Goal: Task Accomplishment & Management: Use online tool/utility

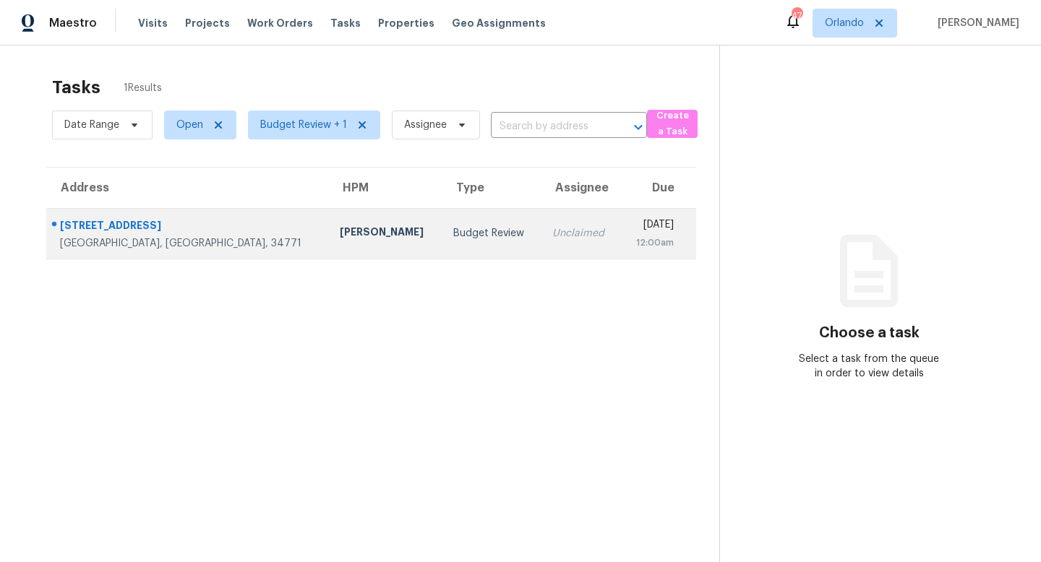
click at [442, 241] on td "Budget Review" at bounding box center [492, 233] width 100 height 51
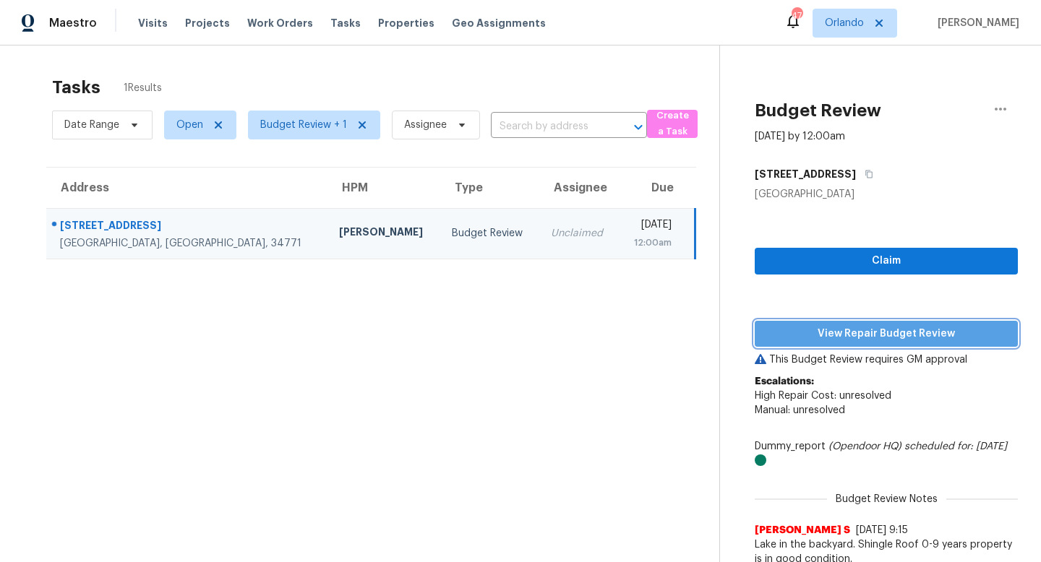
click at [888, 327] on span "View Repair Budget Review" at bounding box center [886, 334] width 240 height 18
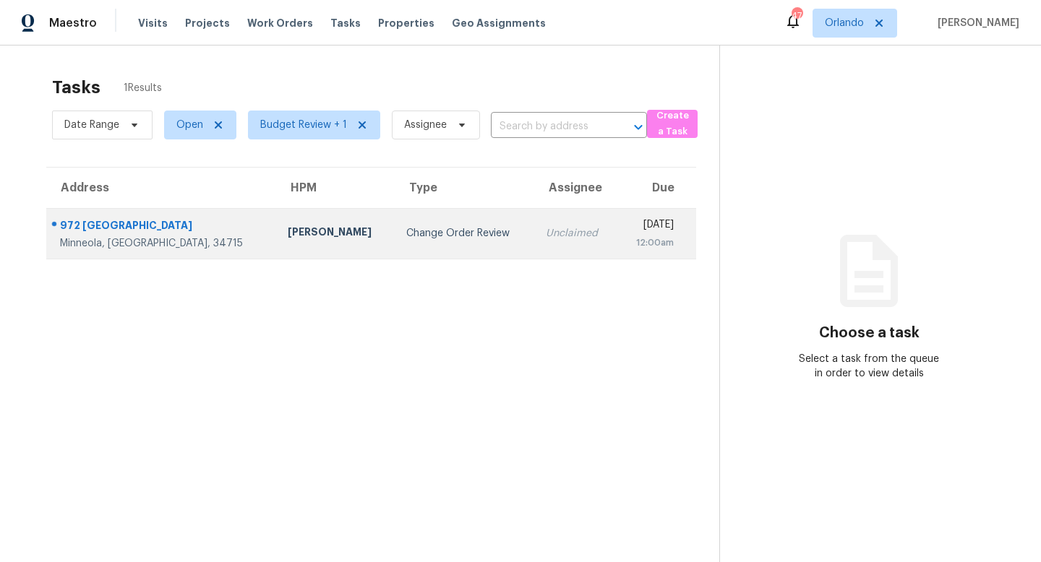
click at [406, 235] on div "Change Order Review" at bounding box center [464, 233] width 116 height 14
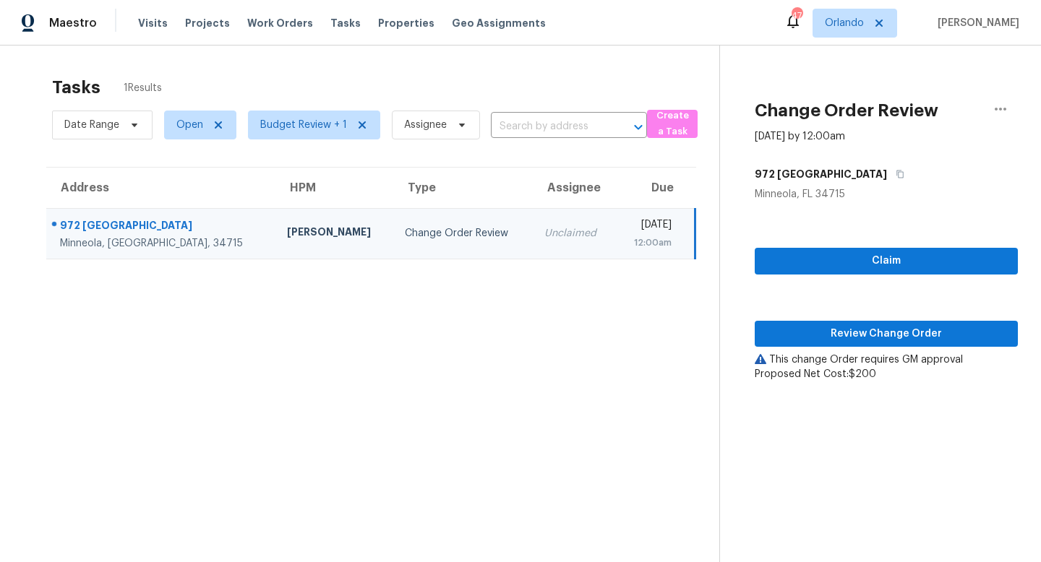
click at [867, 330] on span "Review Change Order" at bounding box center [886, 334] width 240 height 18
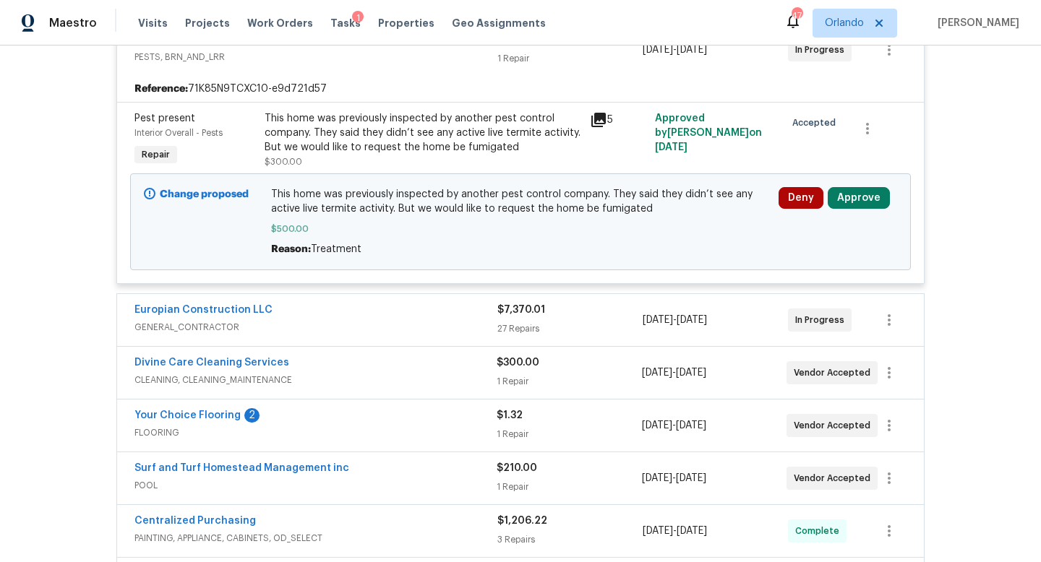
scroll to position [424, 0]
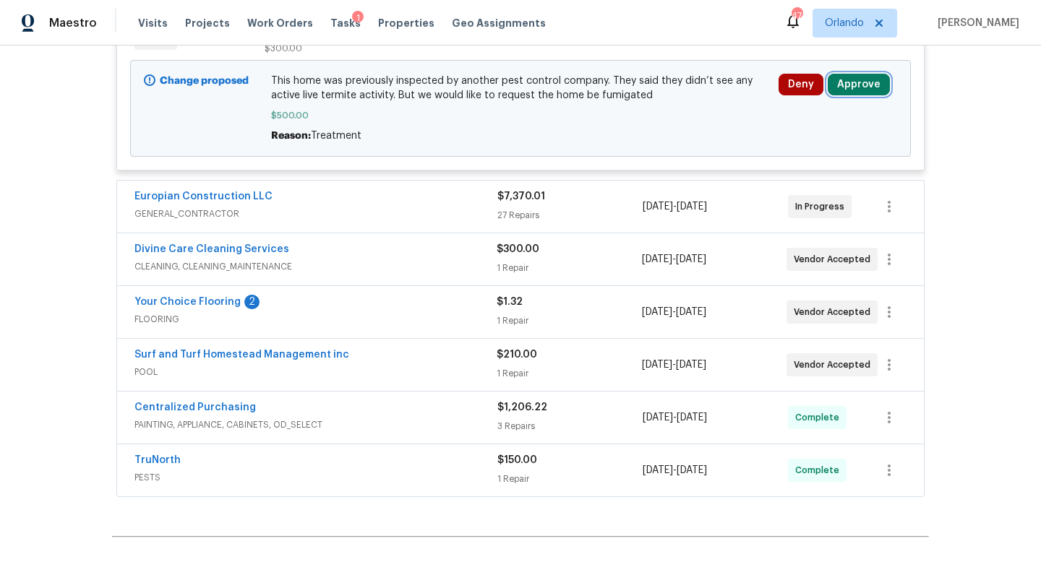
click at [857, 90] on button "Approve" at bounding box center [859, 85] width 62 height 22
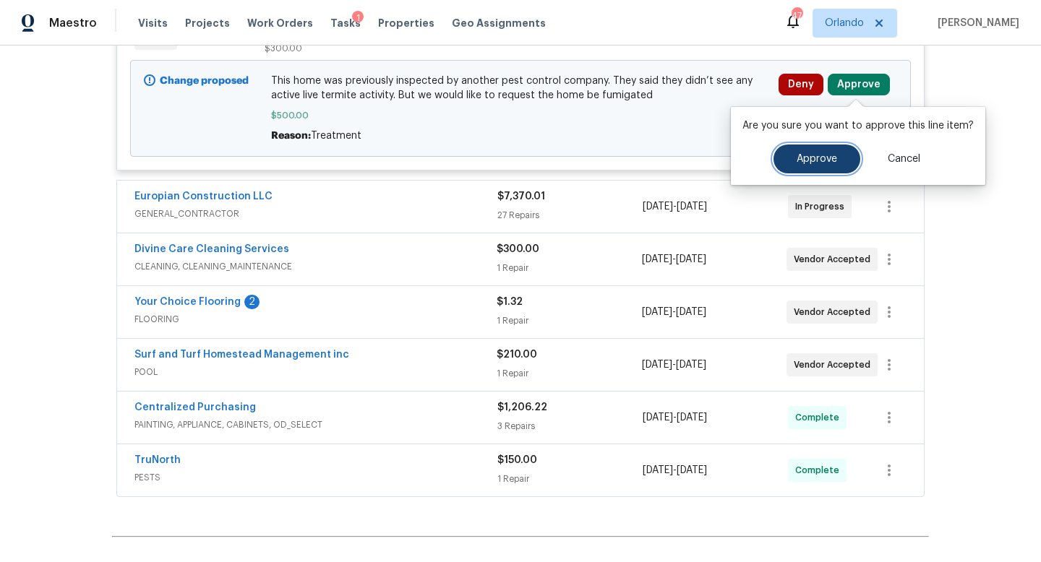
click at [807, 156] on span "Approve" at bounding box center [817, 159] width 40 height 11
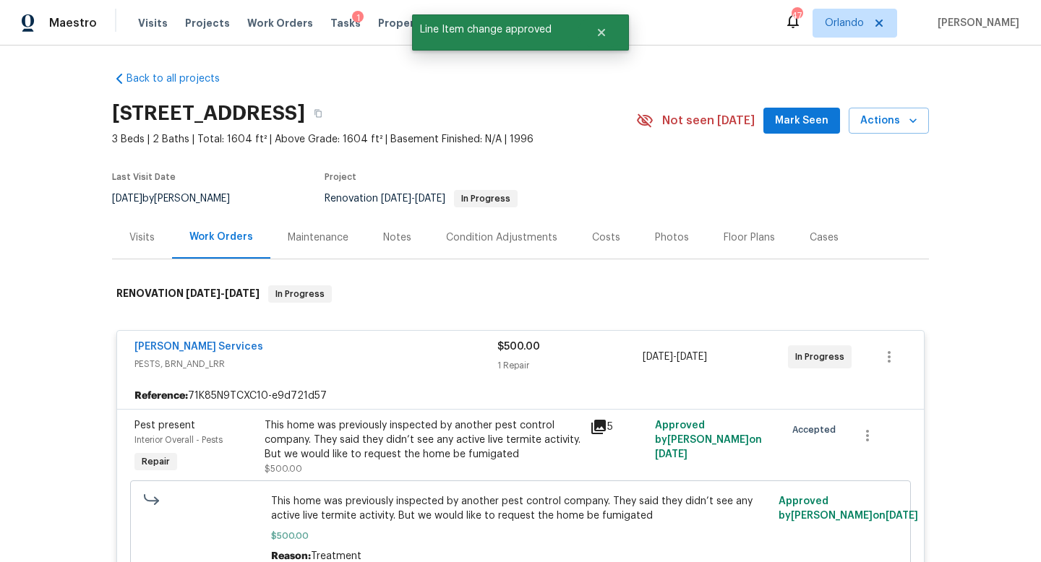
scroll to position [0, 0]
